Goal: Information Seeking & Learning: Learn about a topic

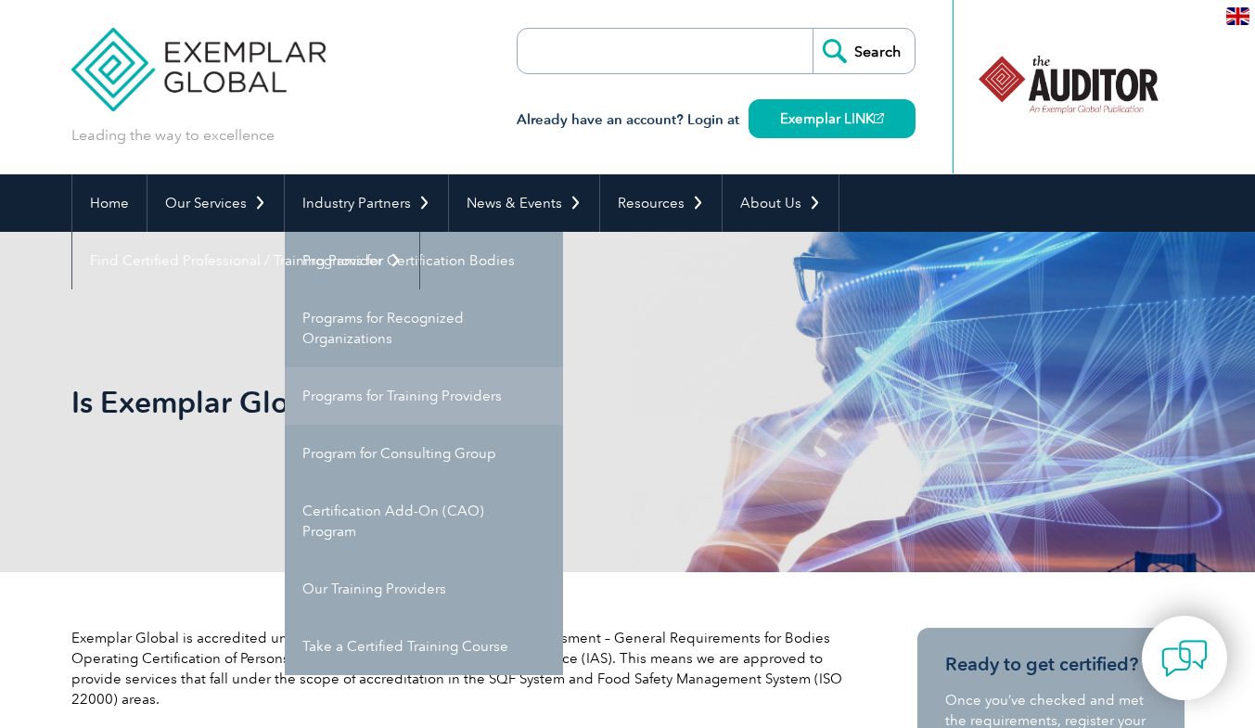
click at [384, 396] on link "Programs for Training Providers" at bounding box center [424, 396] width 278 height 58
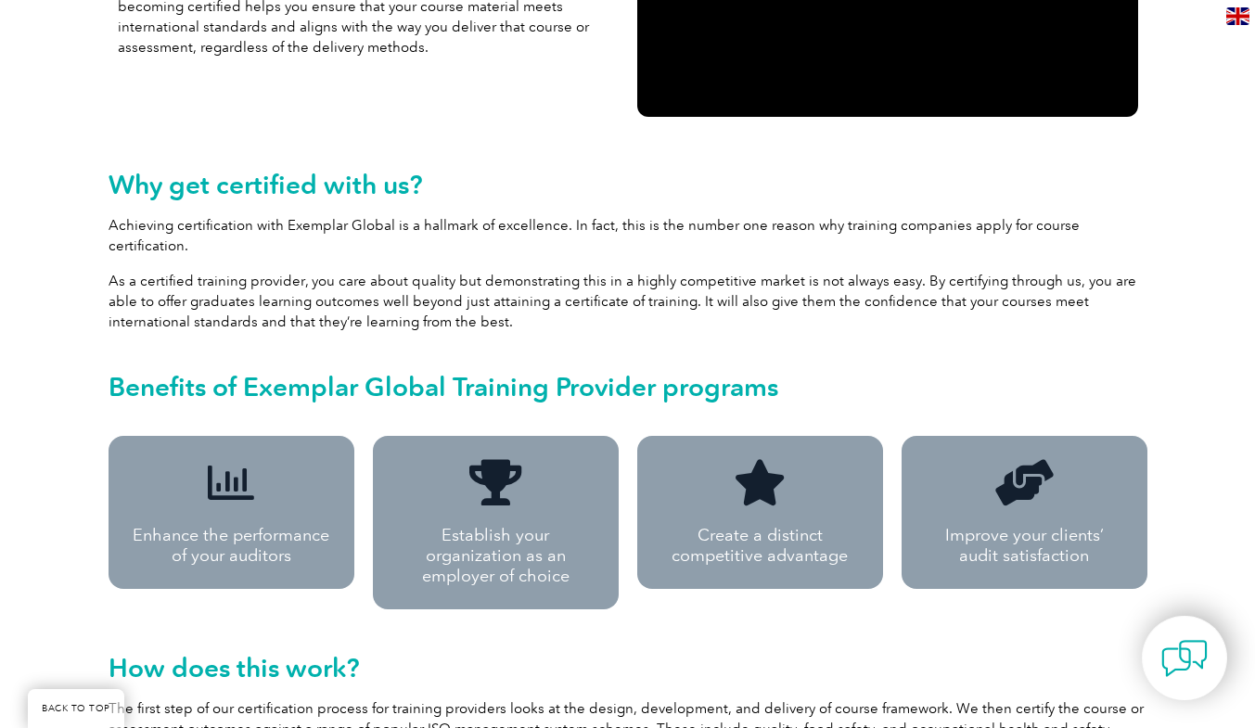
scroll to position [669, 0]
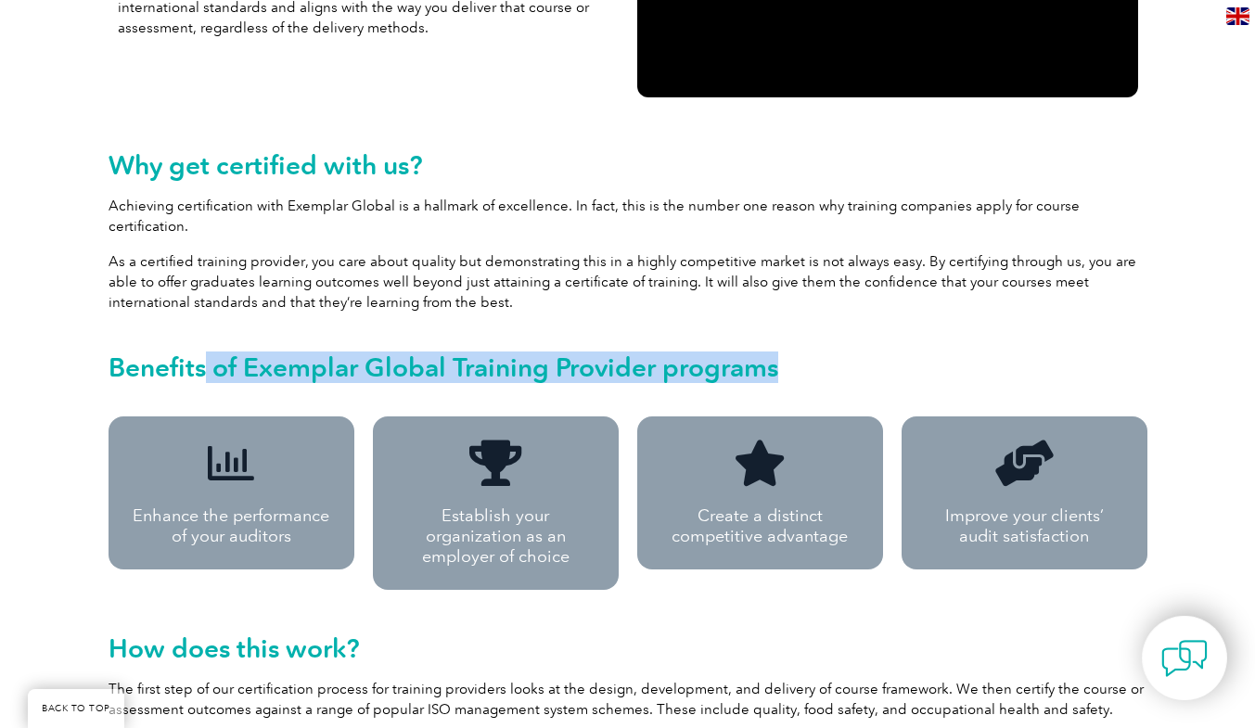
drag, startPoint x: 199, startPoint y: 346, endPoint x: 829, endPoint y: 351, distance: 630.0
click at [829, 353] on h2 "Benefits of Exemplar Global Training Provider programs" at bounding box center [628, 368] width 1039 height 30
click at [673, 353] on h2 "Benefits of Exemplar Global Training Provider programs" at bounding box center [628, 368] width 1039 height 30
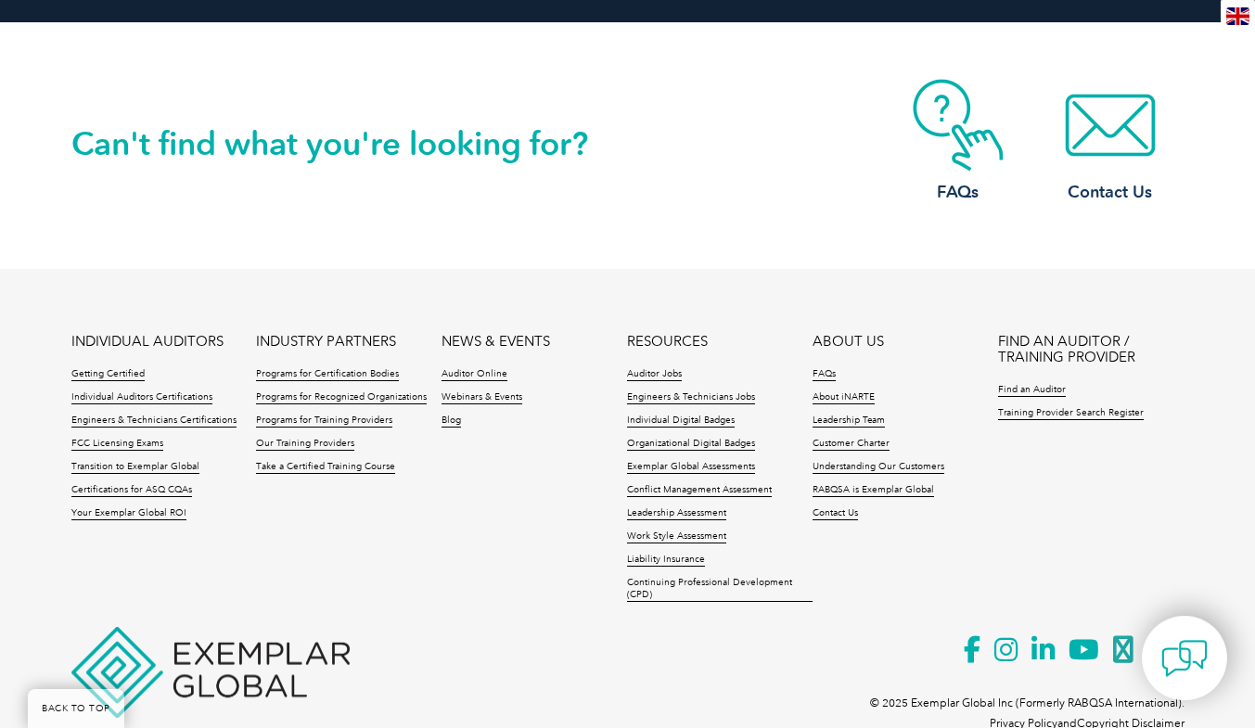
scroll to position [3366, 0]
